Goal: Task Accomplishment & Management: Use online tool/utility

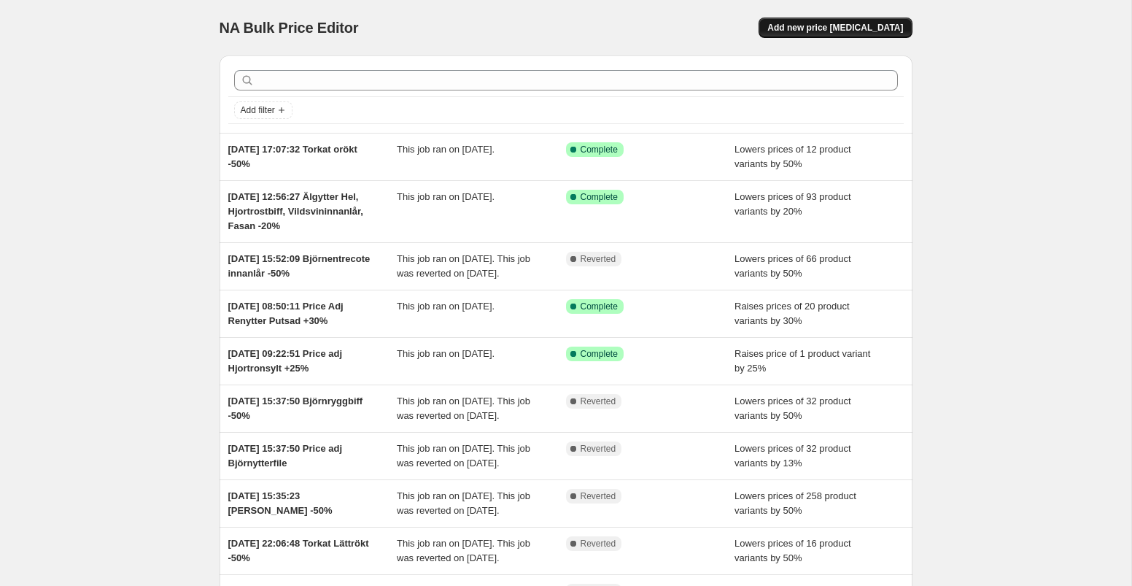
click at [828, 26] on span "Add new price [MEDICAL_DATA]" at bounding box center [836, 28] width 136 height 12
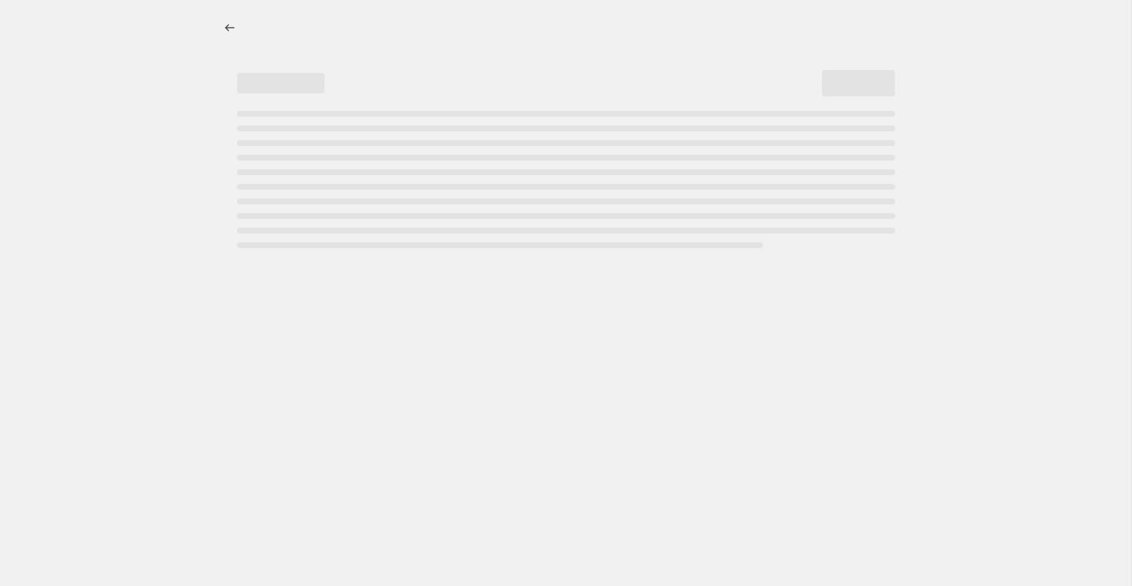
select select "percentage"
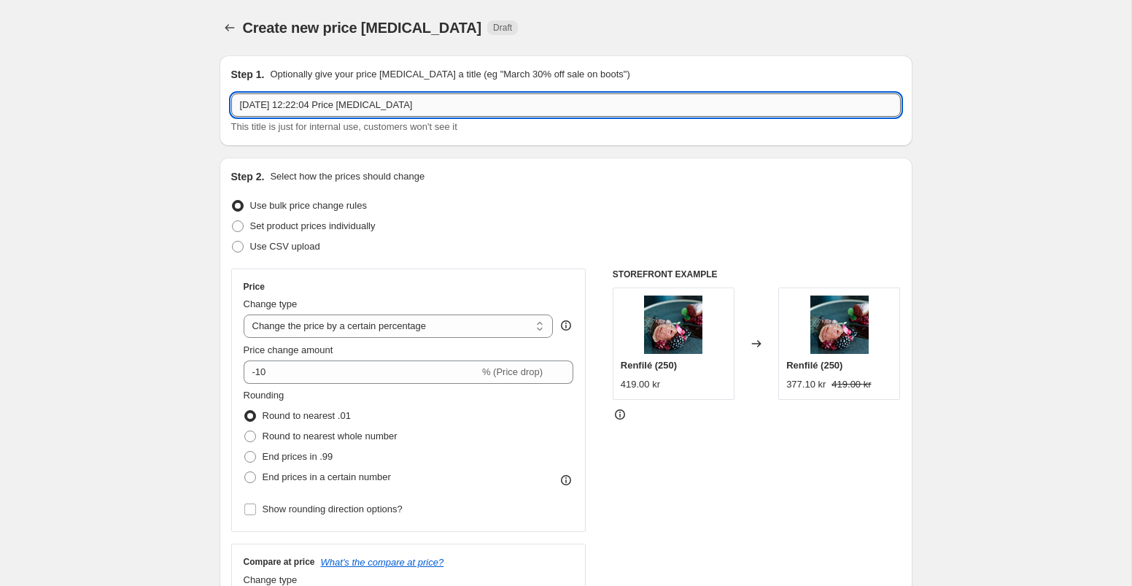
drag, startPoint x: 443, startPoint y: 108, endPoint x: 345, endPoint y: 109, distance: 97.8
click at [345, 109] on input "[DATE] 12:22:04 Price [MEDICAL_DATA]" at bounding box center [566, 104] width 670 height 23
type input "[DATE] 12:22:04 Reninnanlår Kalv -50%"
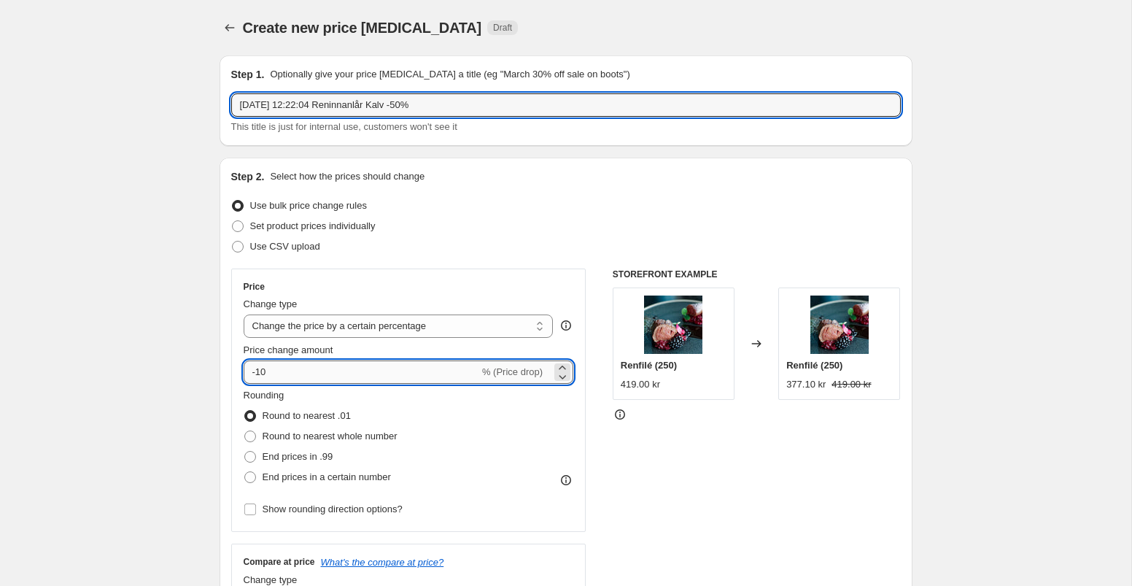
click at [277, 377] on input "-10" at bounding box center [362, 371] width 236 height 23
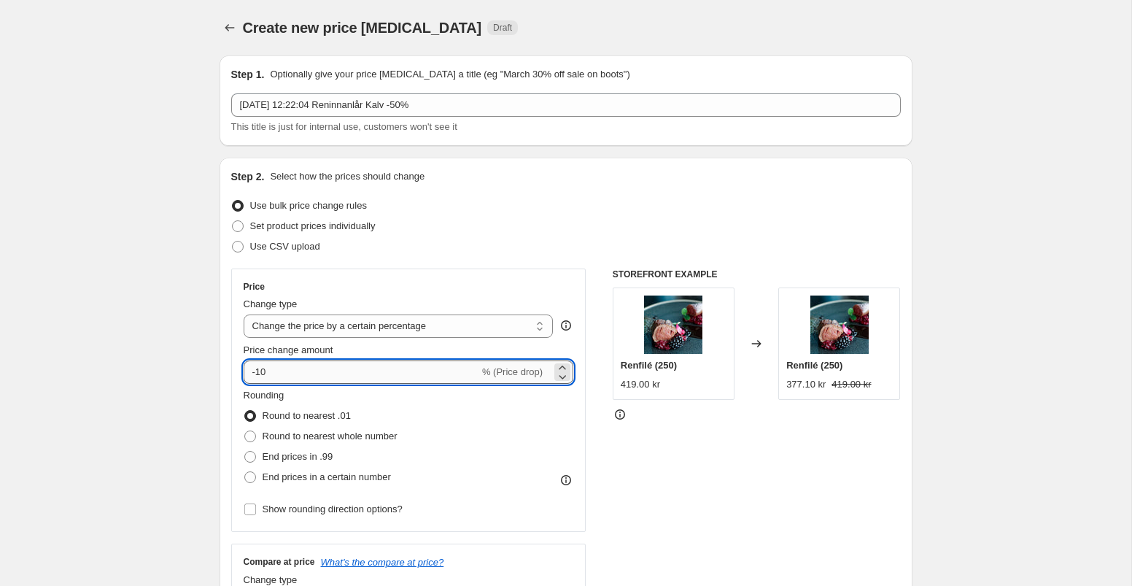
type input "-1"
type input "-50"
click at [592, 436] on div "Price Change type Change the price to a certain amount Change the price by a ce…" at bounding box center [566, 446] width 670 height 357
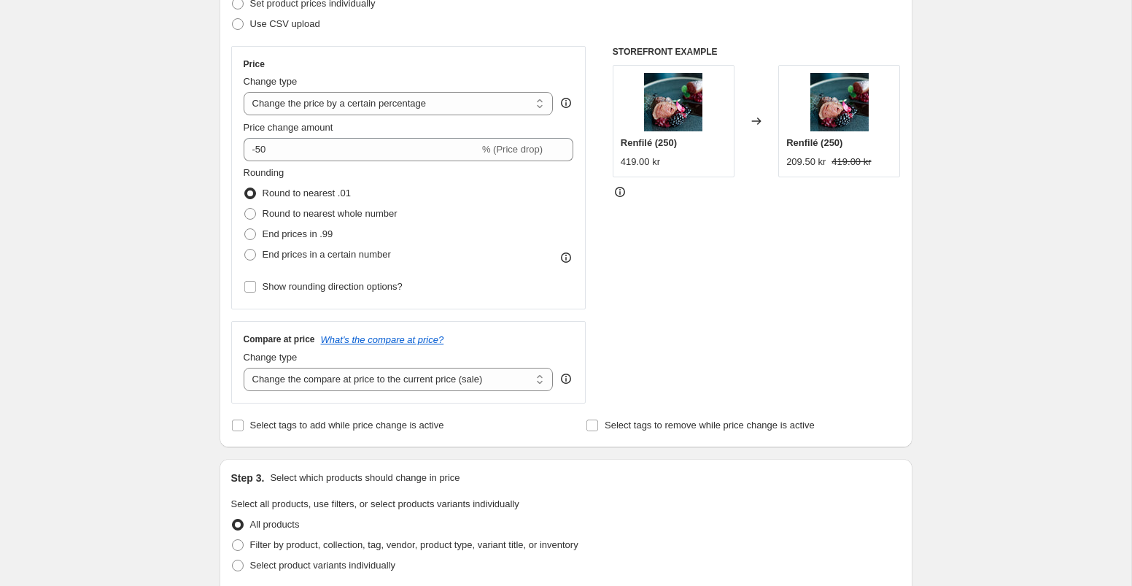
scroll to position [240, 0]
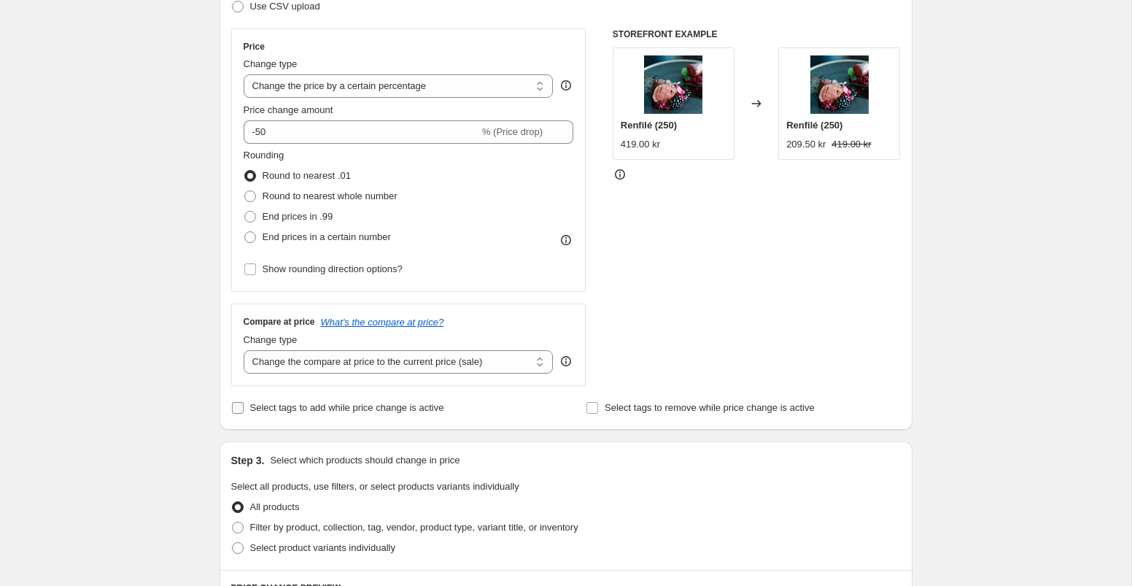
click at [239, 409] on input "Select tags to add while price change is active" at bounding box center [238, 408] width 12 height 12
checkbox input "true"
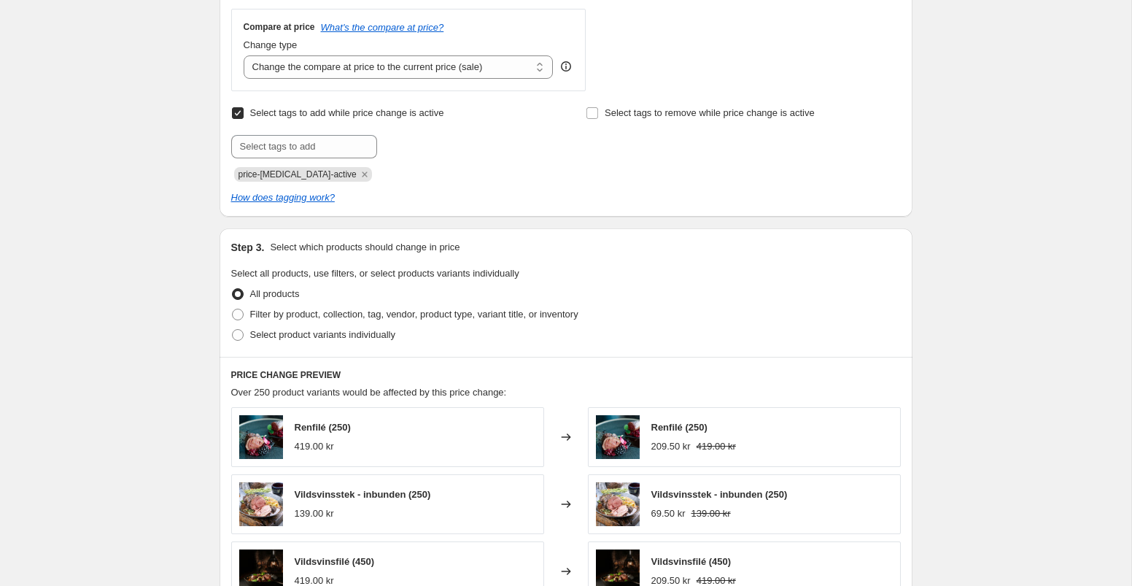
scroll to position [587, 0]
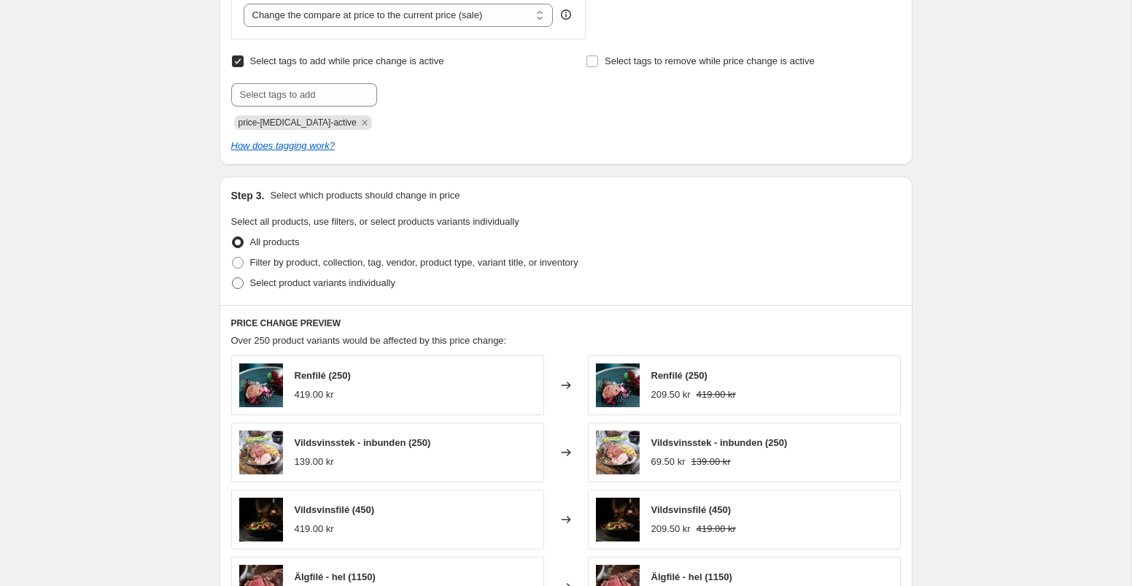
click at [236, 281] on span at bounding box center [238, 283] width 12 height 12
click at [233, 278] on input "Select product variants individually" at bounding box center [232, 277] width 1 height 1
radio input "true"
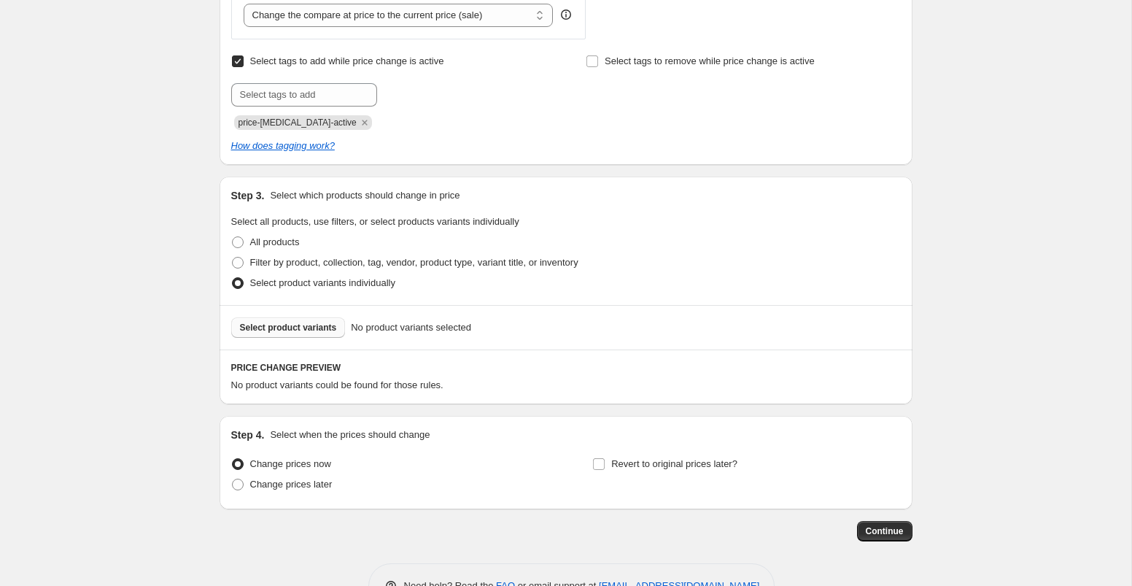
click at [317, 333] on span "Select product variants" at bounding box center [288, 328] width 97 height 12
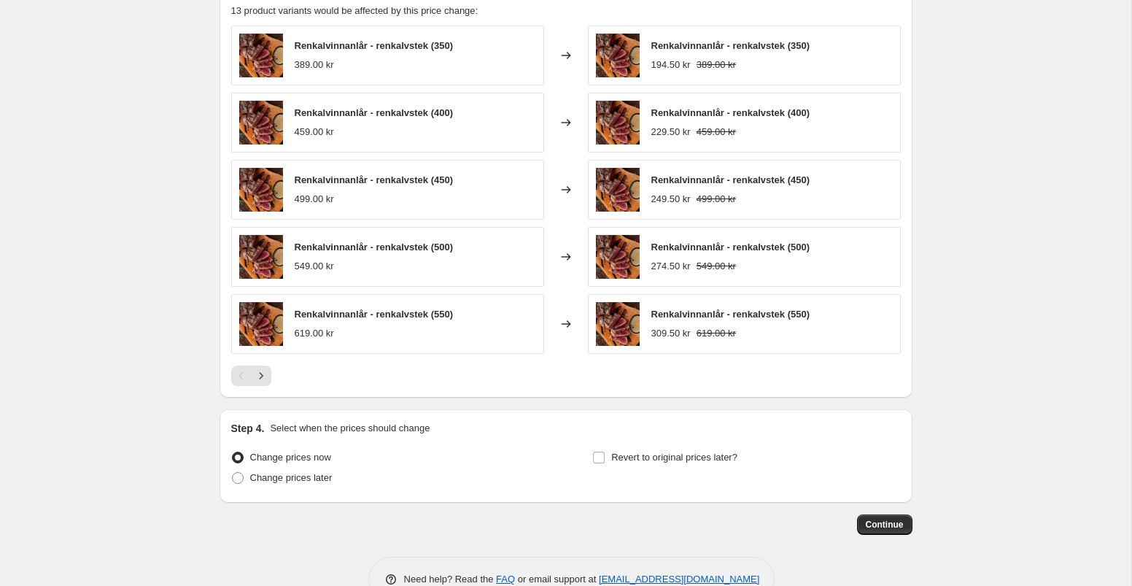
scroll to position [999, 0]
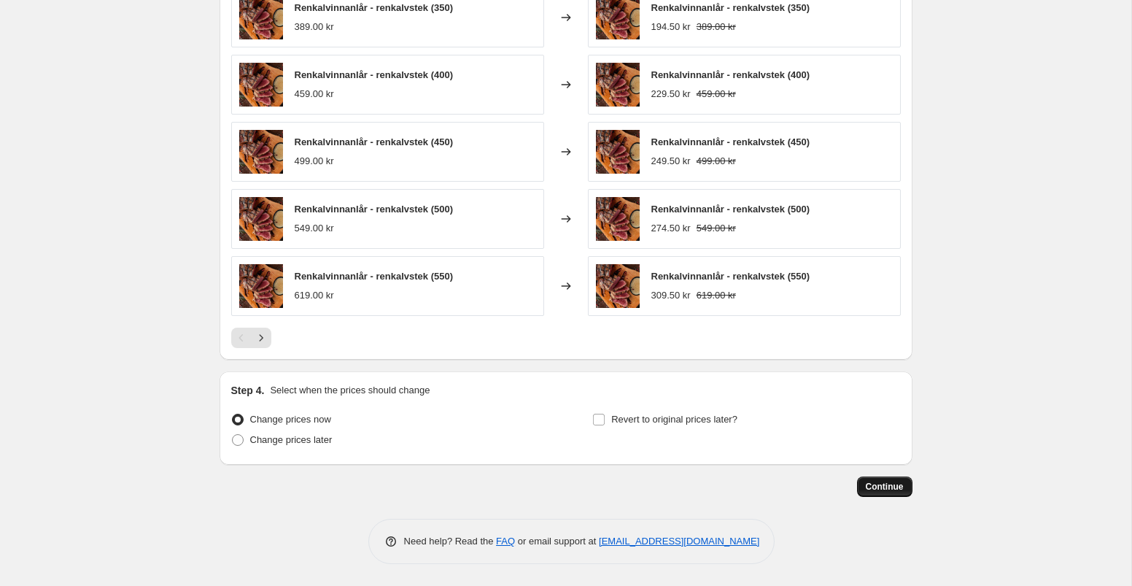
click at [892, 477] on button "Continue" at bounding box center [884, 486] width 55 height 20
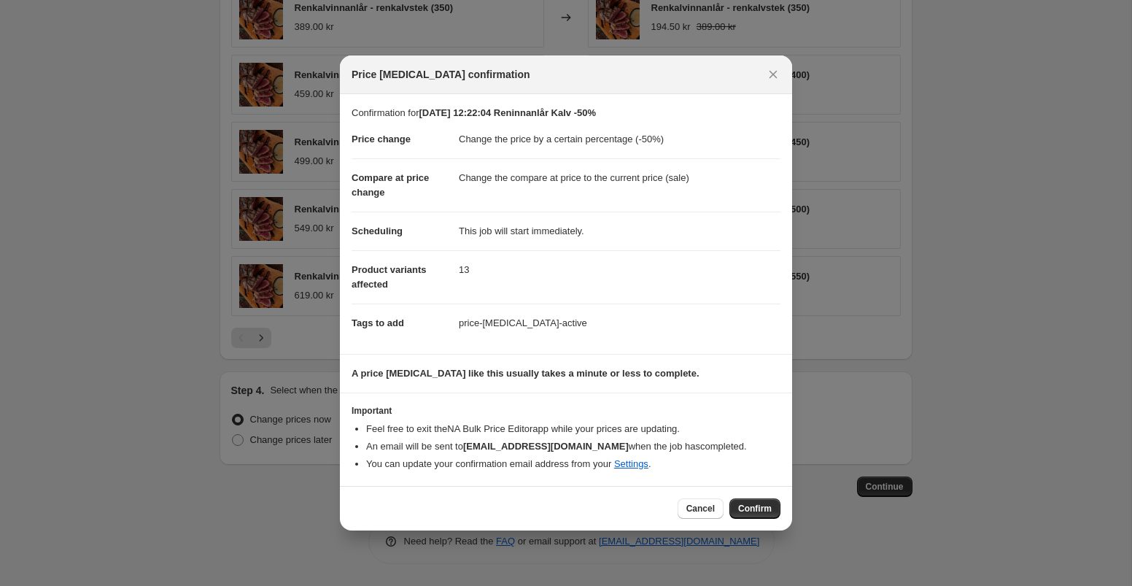
click at [749, 520] on div "Cancel Confirm" at bounding box center [566, 508] width 452 height 45
click at [751, 512] on span "Confirm" at bounding box center [755, 509] width 34 height 12
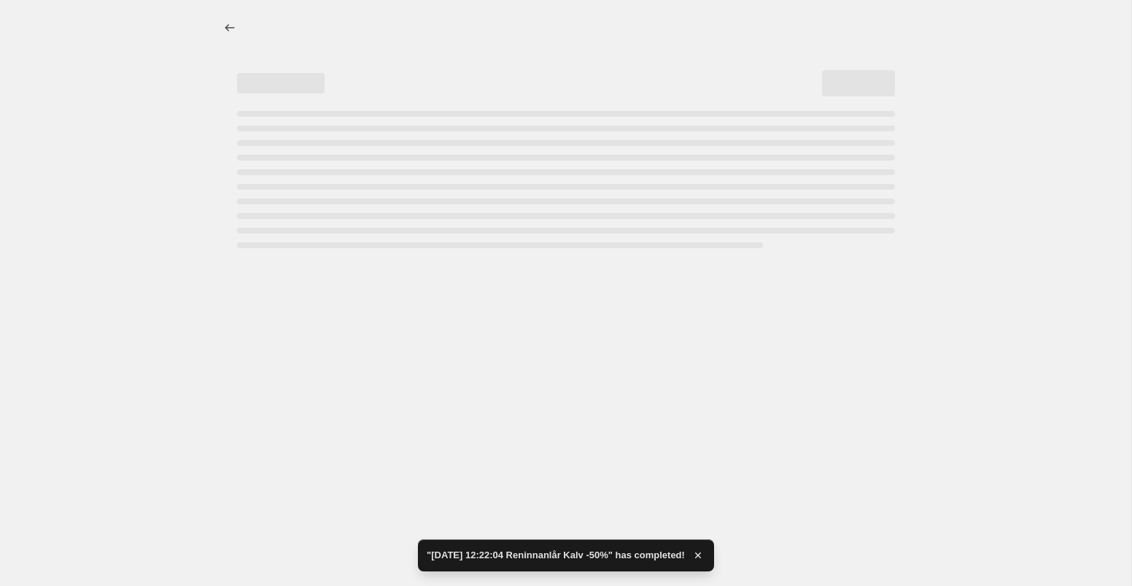
select select "percentage"
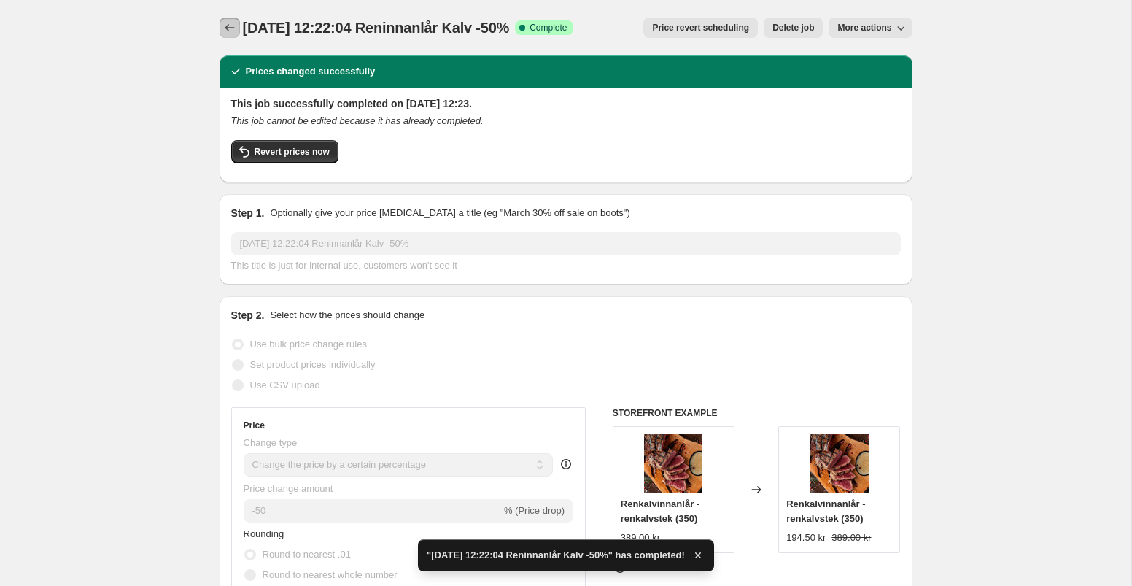
click at [235, 33] on icon "Price change jobs" at bounding box center [230, 27] width 15 height 15
